Goal: Check status: Check status

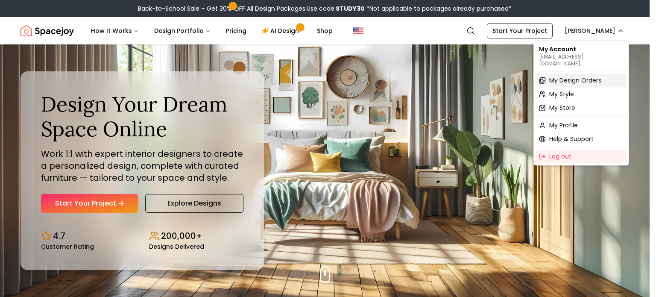
click at [567, 76] on span "My Design Orders" at bounding box center [576, 80] width 52 height 9
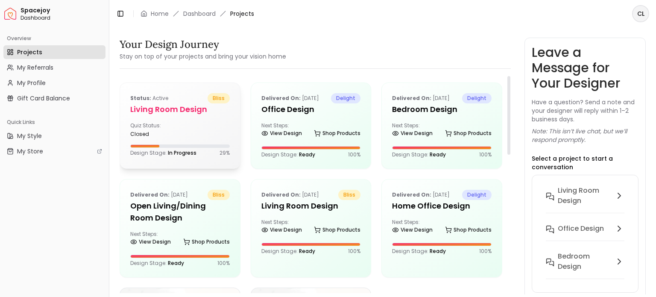
click at [197, 129] on div "Quiz Status: closed" at bounding box center [180, 129] width 100 height 15
